Goal: Task Accomplishment & Management: Use online tool/utility

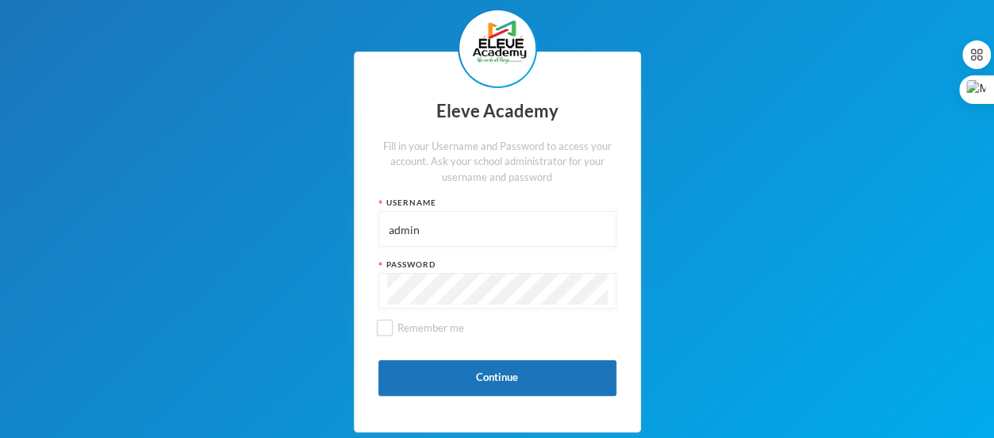
drag, startPoint x: 455, startPoint y: 237, endPoint x: 314, endPoint y: 231, distance: 141.3
click at [314, 231] on div "Eleve Academy Fill in your Username and Password to access your account. Ask yo…" at bounding box center [497, 242] width 994 height 484
type input "020"
click at [362, 291] on div "Eleve Academy Fill in your Username and Password to access your account. Ask yo…" at bounding box center [497, 242] width 287 height 381
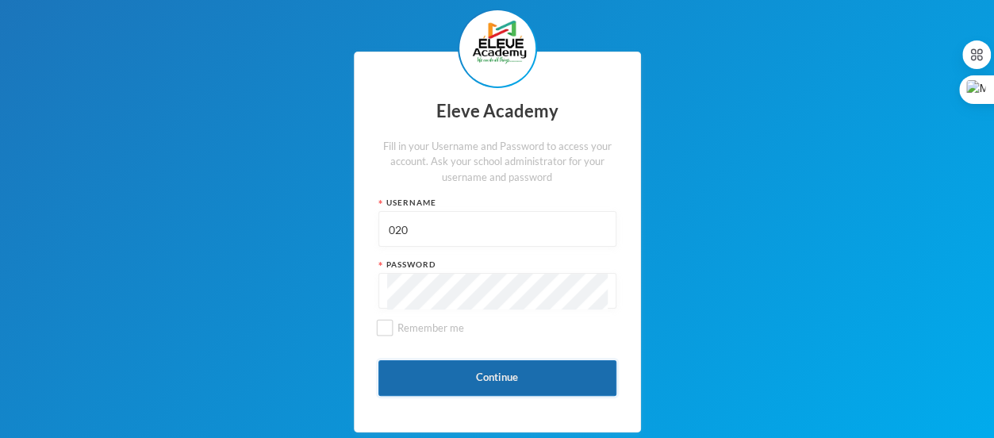
click at [426, 381] on button "Continue" at bounding box center [497, 378] width 238 height 36
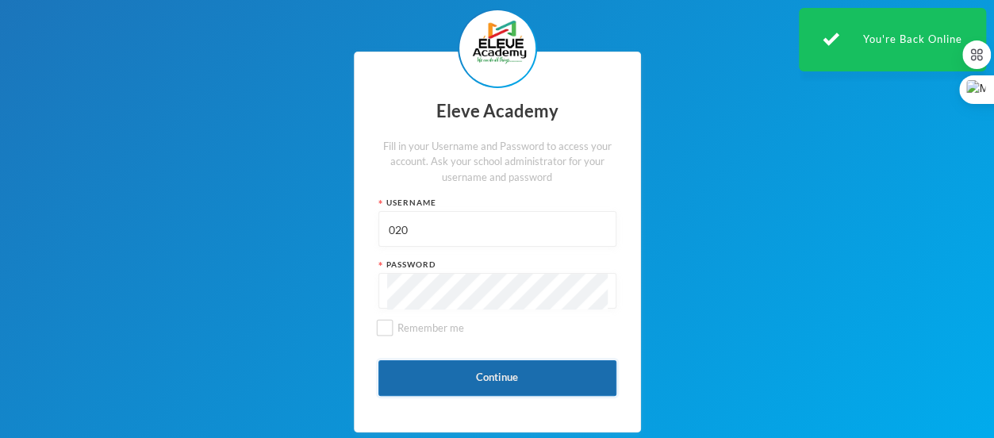
click at [442, 380] on button "Continue" at bounding box center [497, 378] width 238 height 36
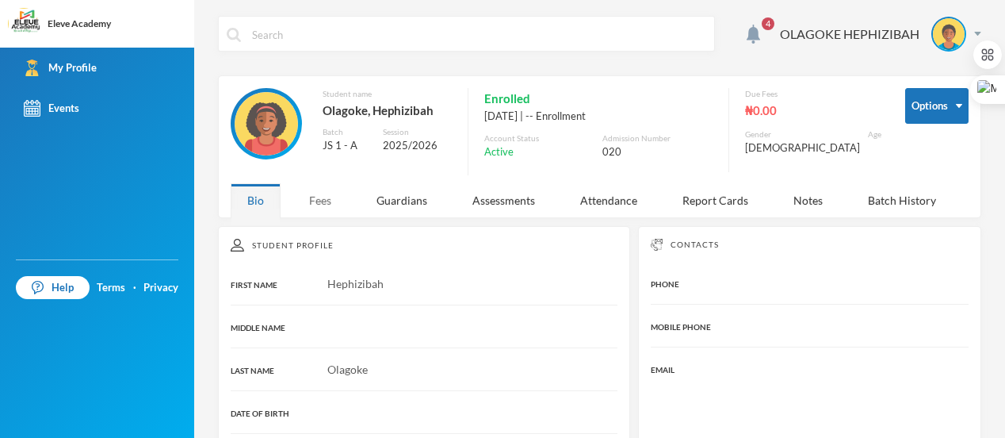
click at [327, 207] on div "Fees" at bounding box center [321, 200] width 56 height 34
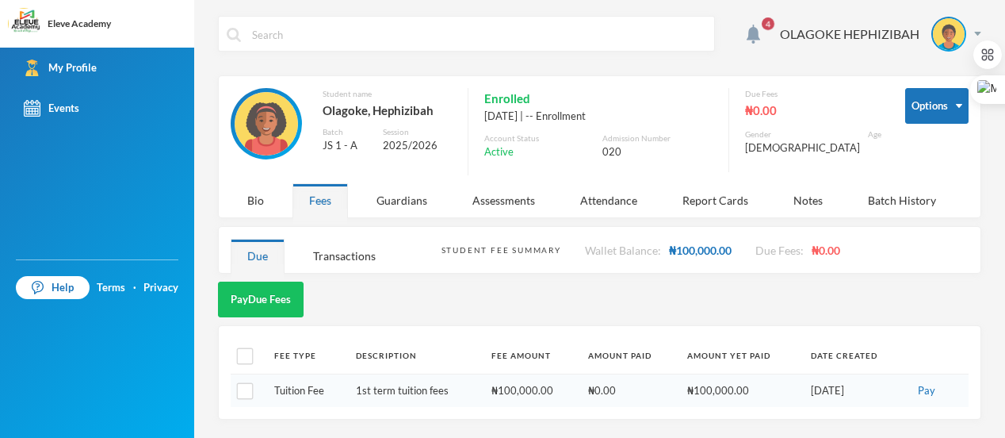
click at [894, 291] on div "Pay Due Fees" at bounding box center [600, 300] width 764 height 36
